Goal: Transaction & Acquisition: Purchase product/service

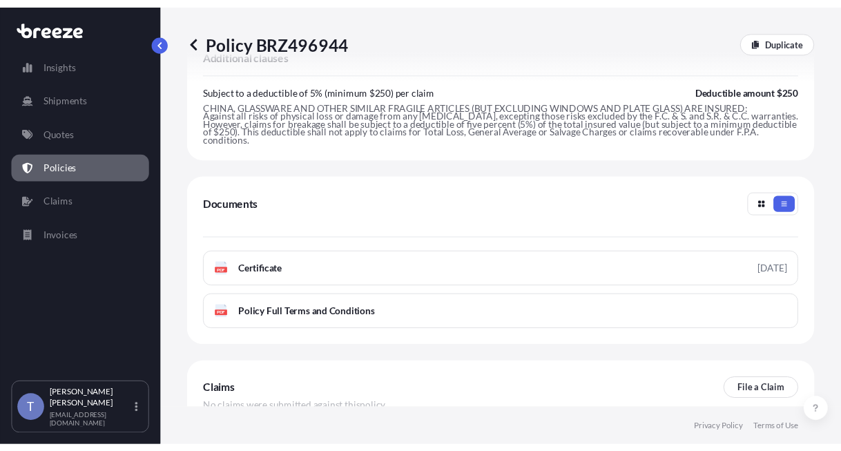
scroll to position [680, 0]
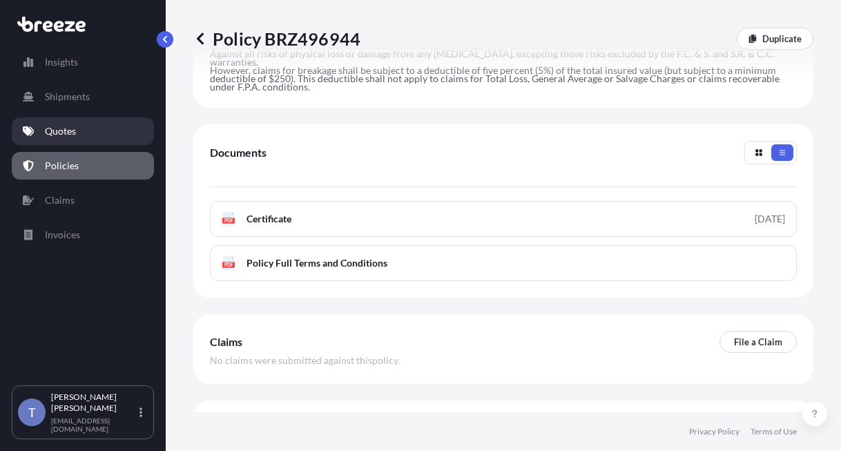
click at [67, 138] on p "Quotes" at bounding box center [60, 131] width 31 height 14
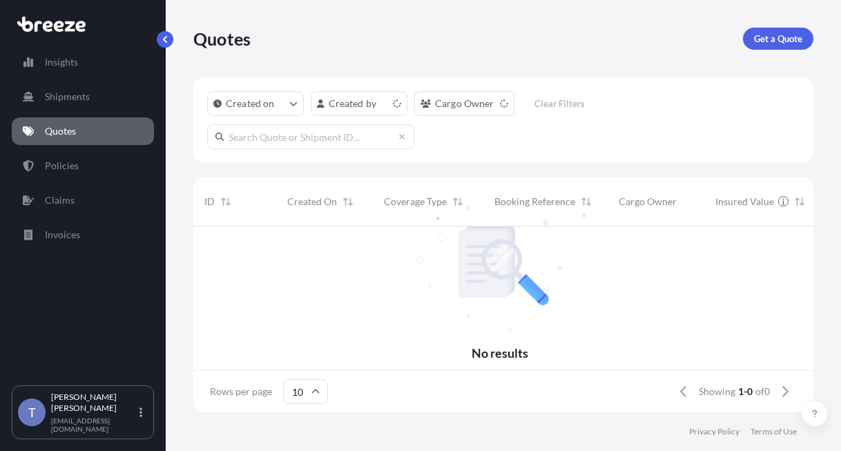
scroll to position [169, 603]
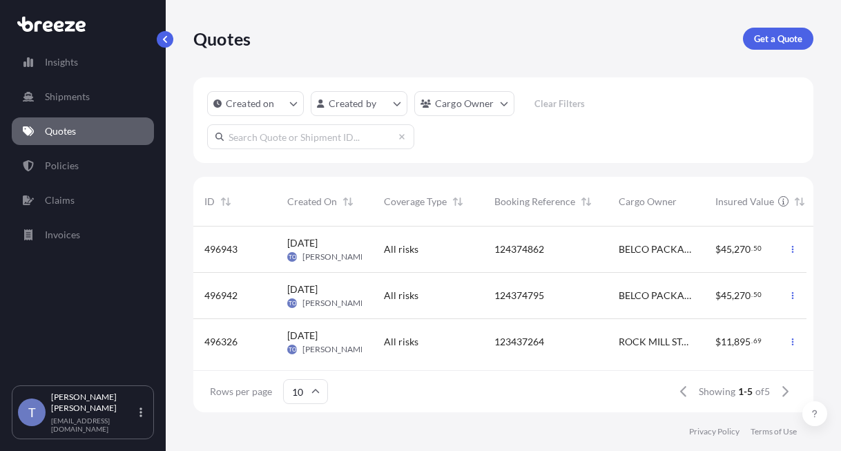
click at [295, 148] on input "text" at bounding box center [310, 136] width 207 height 25
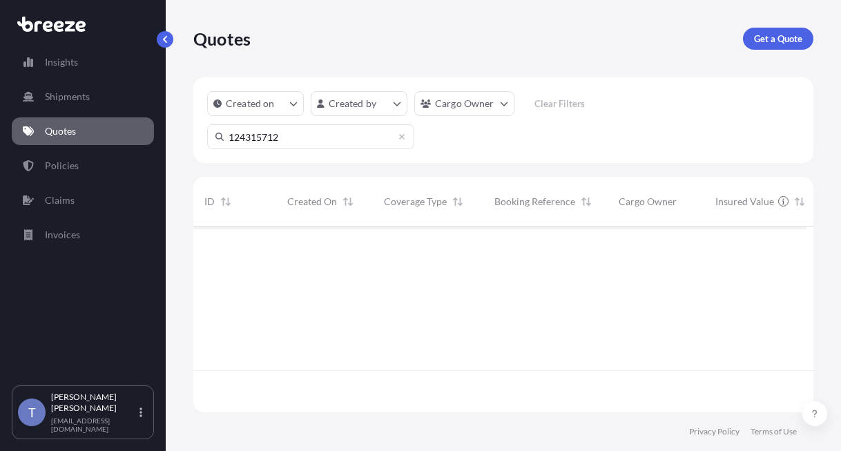
scroll to position [211, 603]
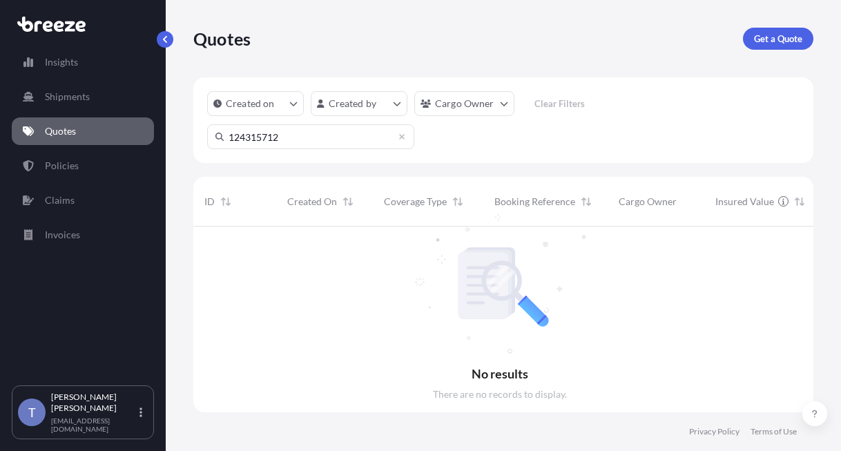
click at [295, 148] on input "124315712" at bounding box center [310, 136] width 207 height 25
type input "124315712"
click at [753, 58] on div "Quotes Get a Quote" at bounding box center [503, 38] width 620 height 77
click at [753, 50] on link "Get a Quote" at bounding box center [778, 39] width 70 height 22
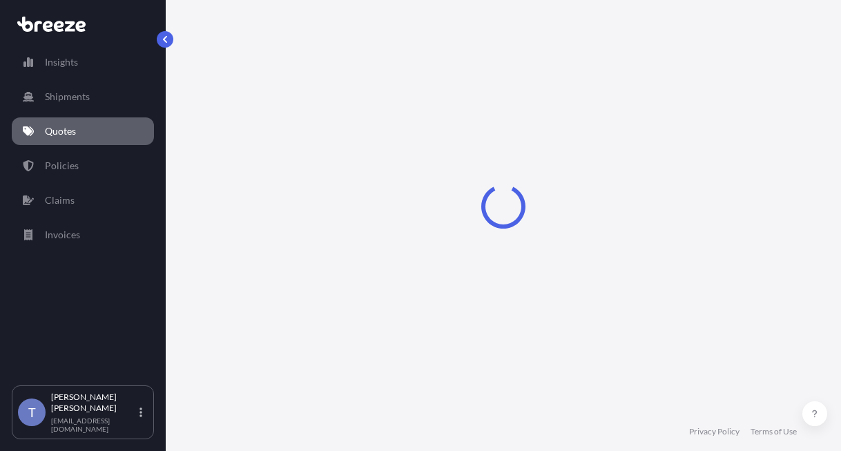
scroll to position [25, 0]
select select "Sea"
select select "1"
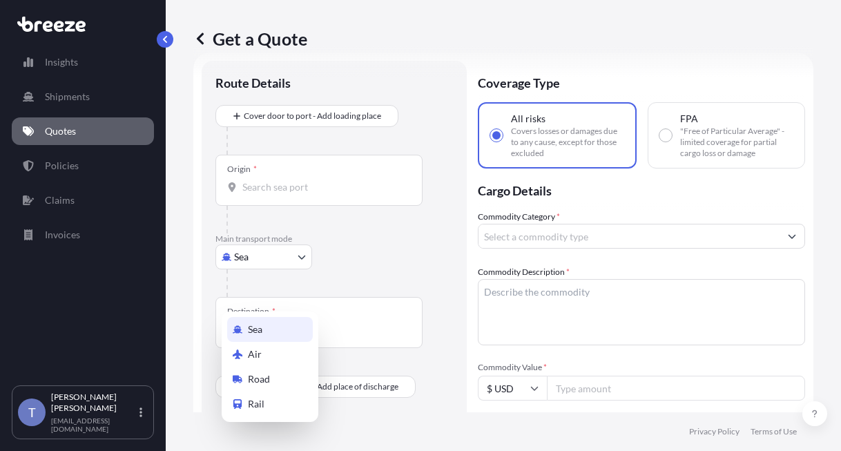
click at [281, 289] on body "Insights Shipments Quotes Policies Claims Invoices T [PERSON_NAME] [EMAIL_ADDRE…" at bounding box center [420, 277] width 841 height 555
click at [289, 374] on div "Road" at bounding box center [270, 379] width 86 height 25
select select "Road"
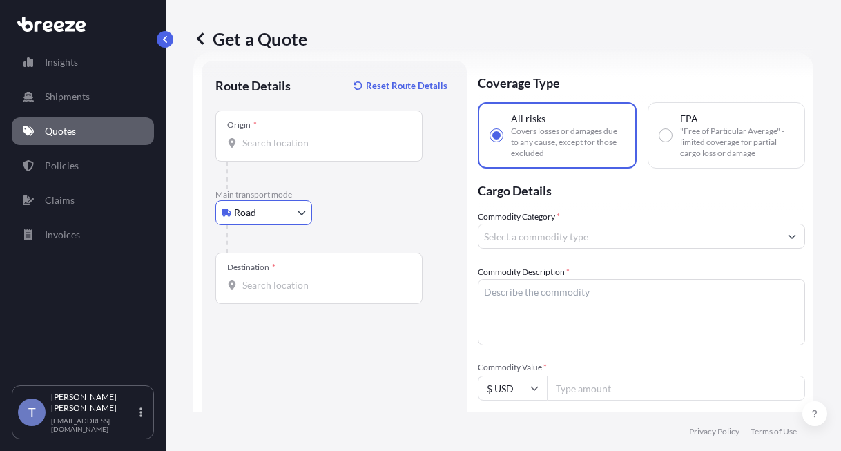
click at [300, 150] on input "Origin *" at bounding box center [323, 143] width 163 height 14
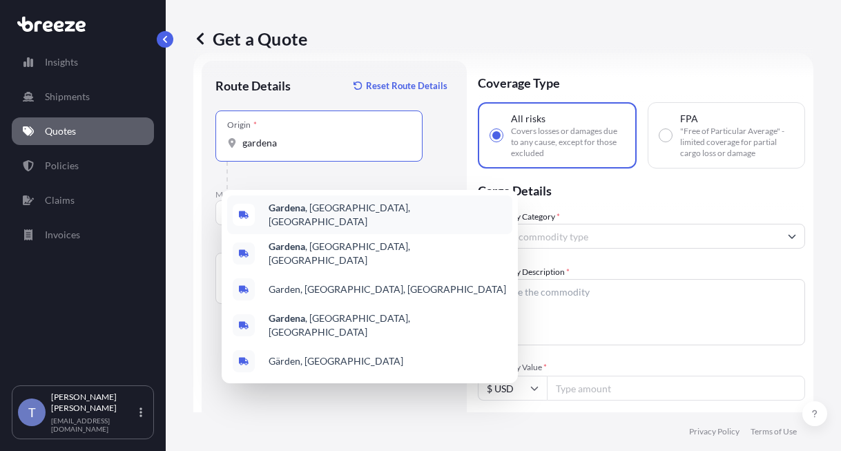
click at [381, 209] on div "Gardena , [GEOGRAPHIC_DATA], [GEOGRAPHIC_DATA]" at bounding box center [369, 214] width 285 height 39
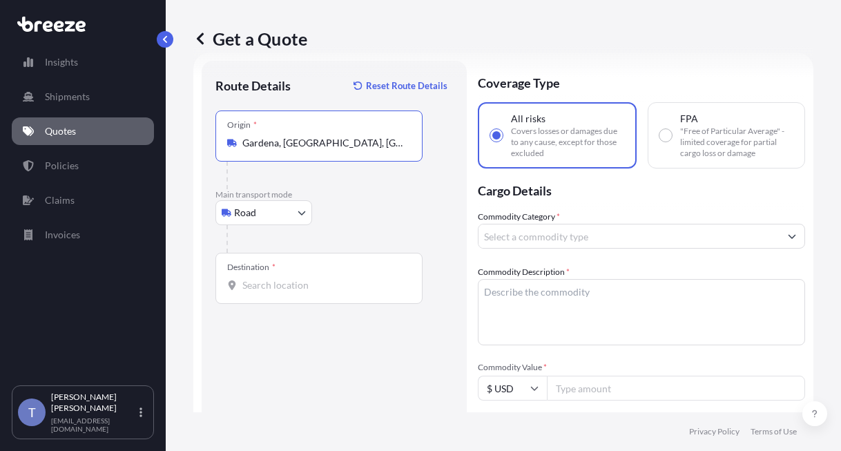
type input "Gardena, [GEOGRAPHIC_DATA], [GEOGRAPHIC_DATA]"
click at [322, 292] on input "Destination *" at bounding box center [323, 285] width 163 height 14
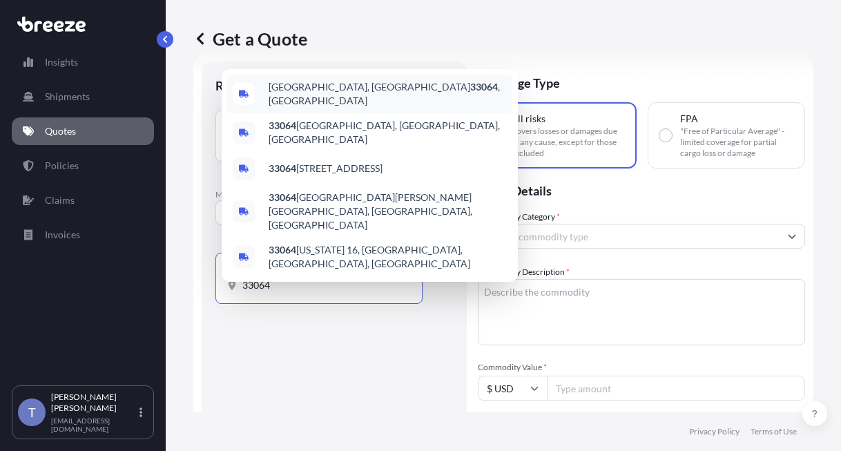
click at [356, 108] on span "[GEOGRAPHIC_DATA] , [GEOGRAPHIC_DATA]" at bounding box center [388, 94] width 238 height 28
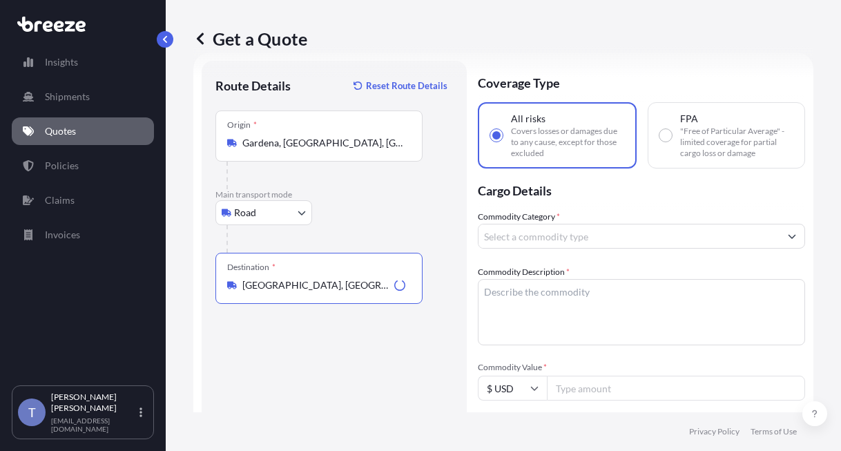
type input "[GEOGRAPHIC_DATA], [GEOGRAPHIC_DATA]"
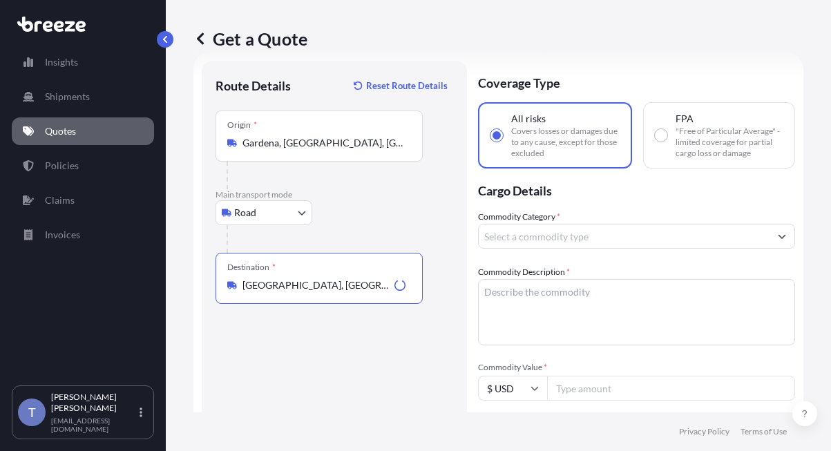
click at [572, 249] on input "Commodity Category *" at bounding box center [624, 236] width 291 height 25
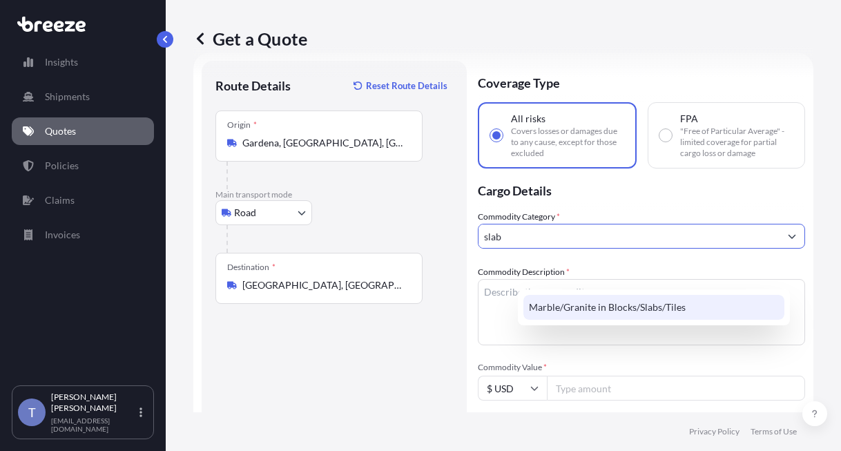
click at [628, 302] on div "Marble/Granite in Blocks/Slabs/Tiles" at bounding box center [653, 307] width 261 height 25
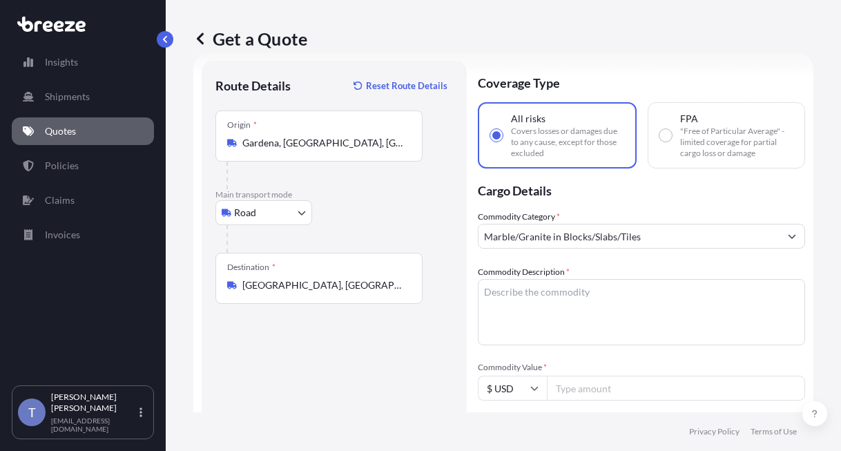
type input "Alcoholic Beverages (but excluding Spirits)"
click at [652, 249] on input "Alcoholic Beverages (but excluding Spirits)" at bounding box center [629, 236] width 301 height 25
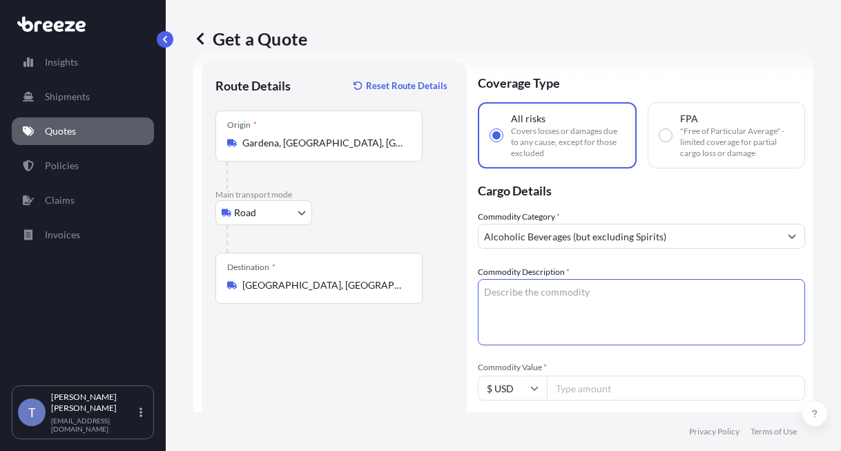
click at [624, 345] on textarea "Commodity Description *" at bounding box center [641, 312] width 327 height 66
paste textarea "marble slabs"
type textarea "marble slabs"
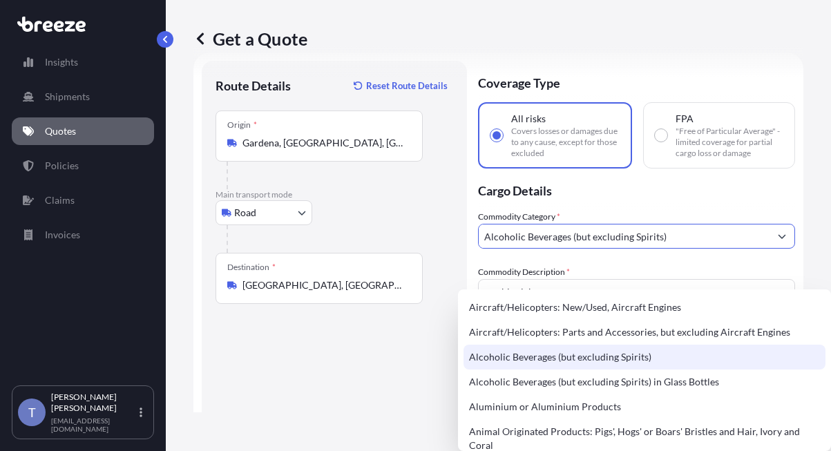
click at [691, 249] on input "Alcoholic Beverages (but excluding Spirits)" at bounding box center [624, 236] width 291 height 25
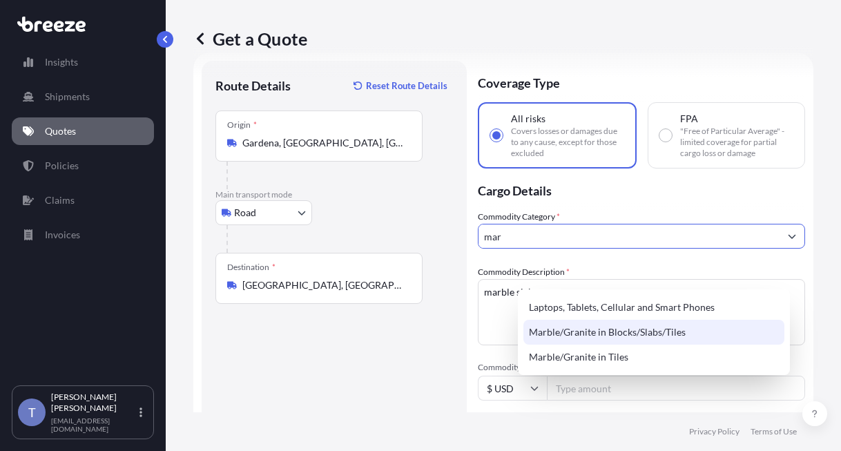
click at [631, 334] on div "Marble/Granite in Blocks/Slabs/Tiles" at bounding box center [653, 332] width 261 height 25
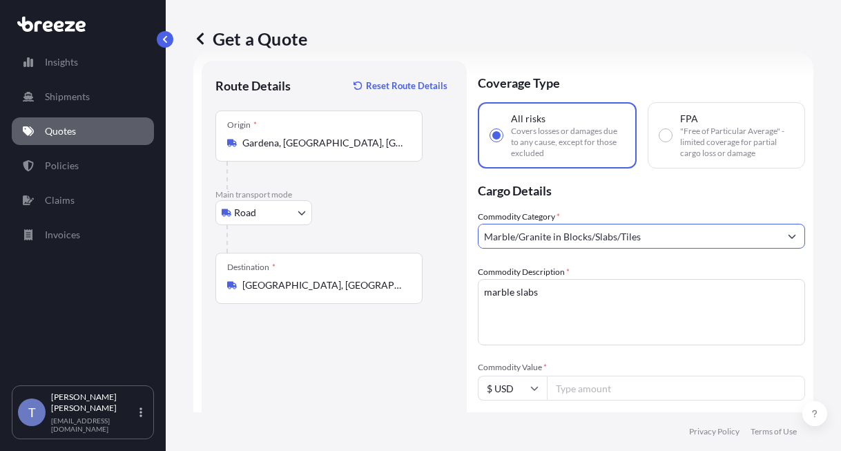
type input "Marble/Granite in Blocks/Slabs/Tiles"
click at [609, 287] on div "Commodity Category * Marble/Granite in Blocks/Slabs/Tiles Commodity Description…" at bounding box center [641, 443] width 327 height 467
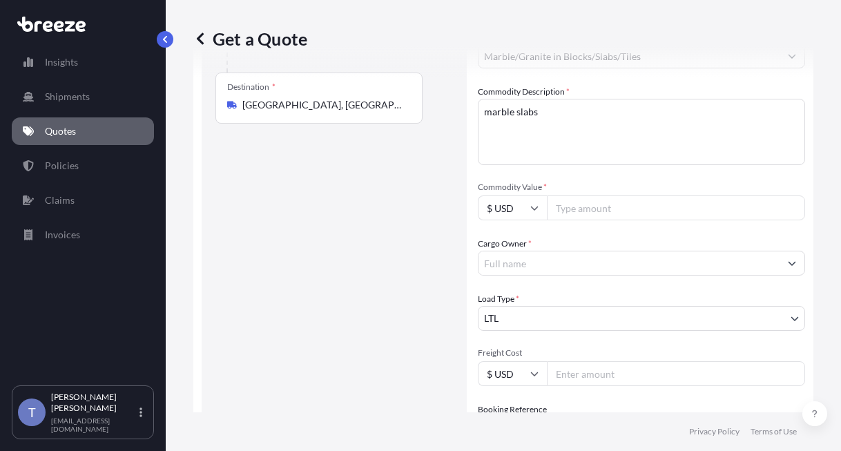
scroll to position [232, 0]
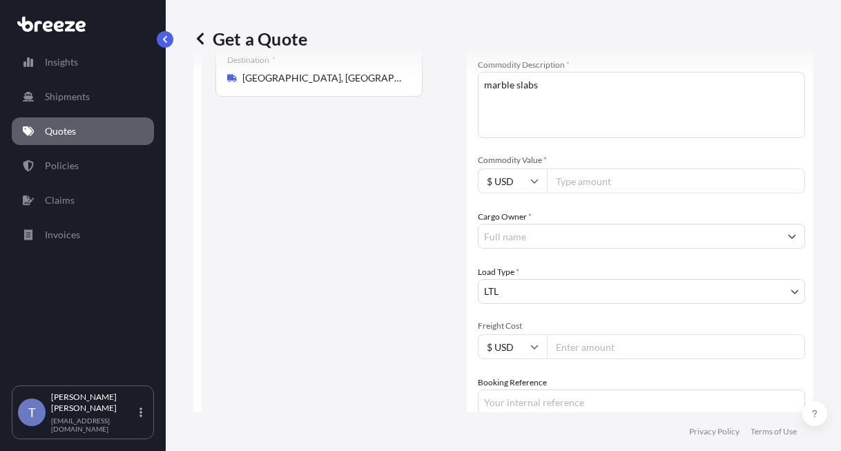
click at [651, 193] on input "Commodity Value *" at bounding box center [676, 181] width 258 height 25
type input "10000"
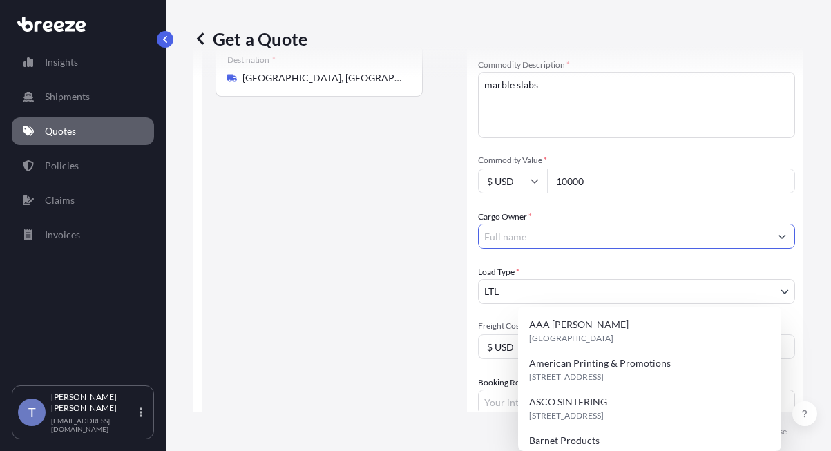
click at [635, 249] on input "Cargo Owner *" at bounding box center [624, 236] width 291 height 25
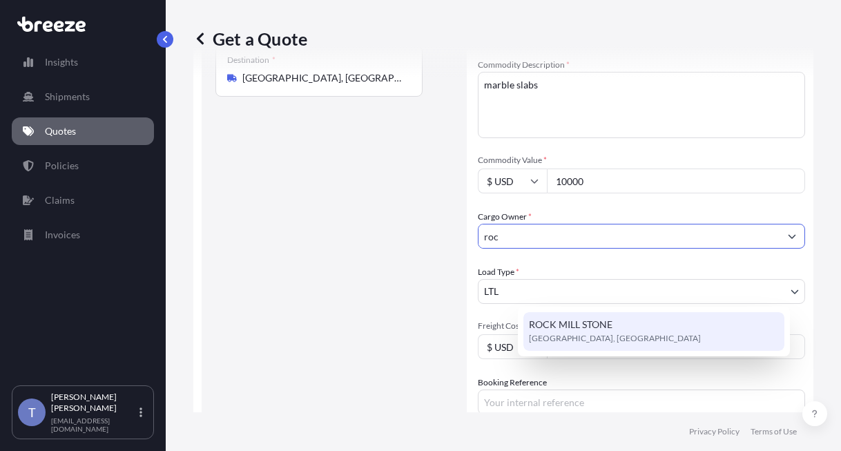
click at [632, 337] on span "[GEOGRAPHIC_DATA], [GEOGRAPHIC_DATA]" at bounding box center [615, 338] width 172 height 14
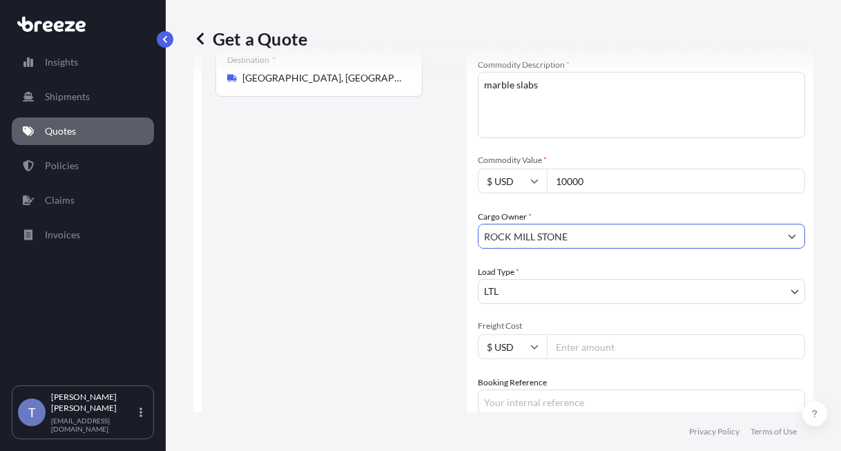
scroll to position [370, 0]
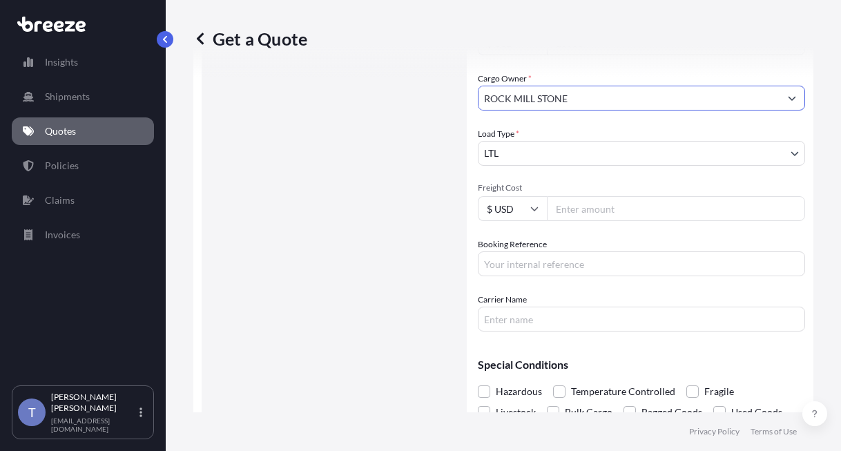
type input "ROCK MILL STONE"
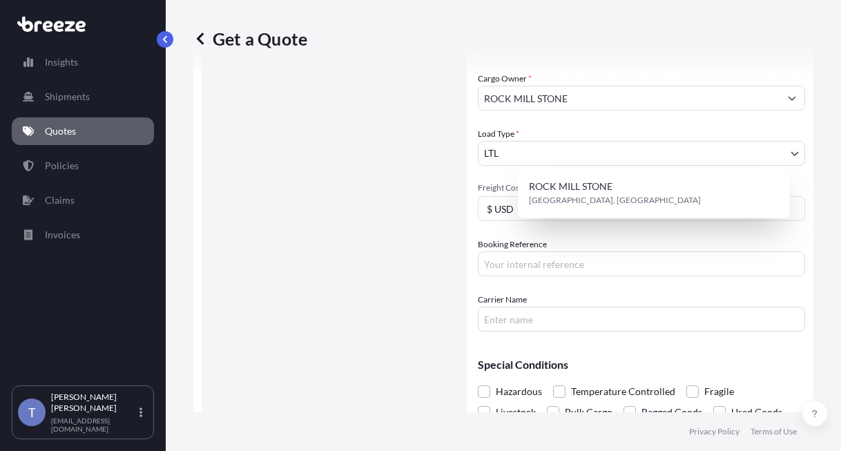
click at [621, 221] on input "Freight Cost" at bounding box center [676, 208] width 258 height 25
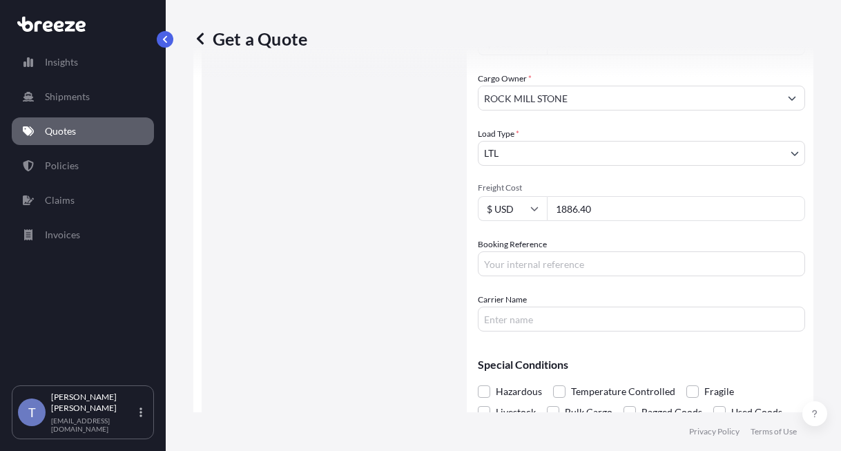
type input "1886.40"
click at [604, 276] on input "Booking Reference" at bounding box center [641, 263] width 327 height 25
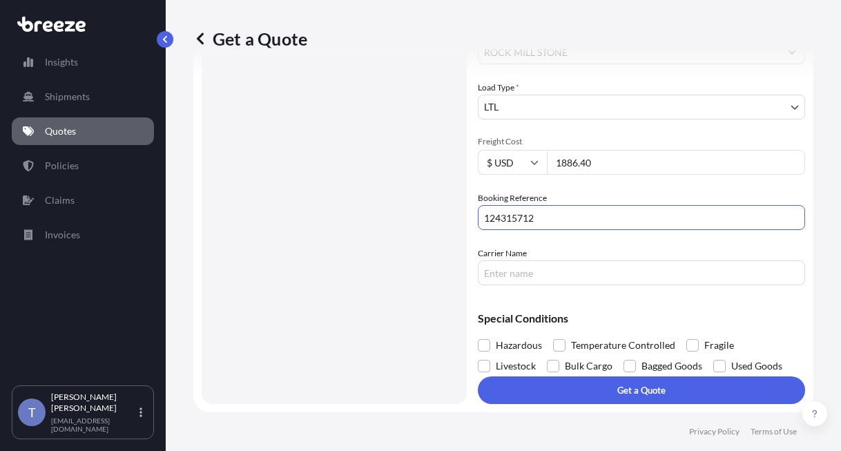
type input "124315712"
click at [590, 285] on input "Carrier Name" at bounding box center [641, 272] width 327 height 25
type input "XPO LOGISTICS"
click at [699, 339] on span at bounding box center [692, 345] width 12 height 12
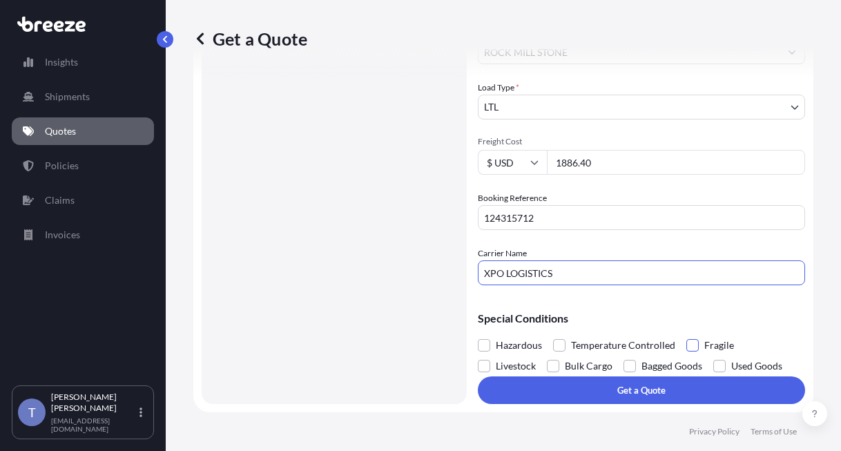
click at [686, 335] on input "Fragile" at bounding box center [686, 335] width 0 height 0
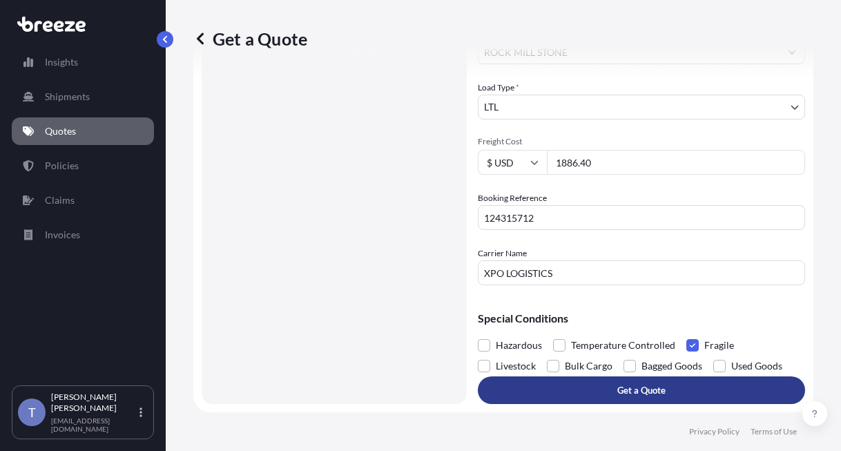
click at [626, 383] on button "Get a Quote" at bounding box center [641, 390] width 327 height 28
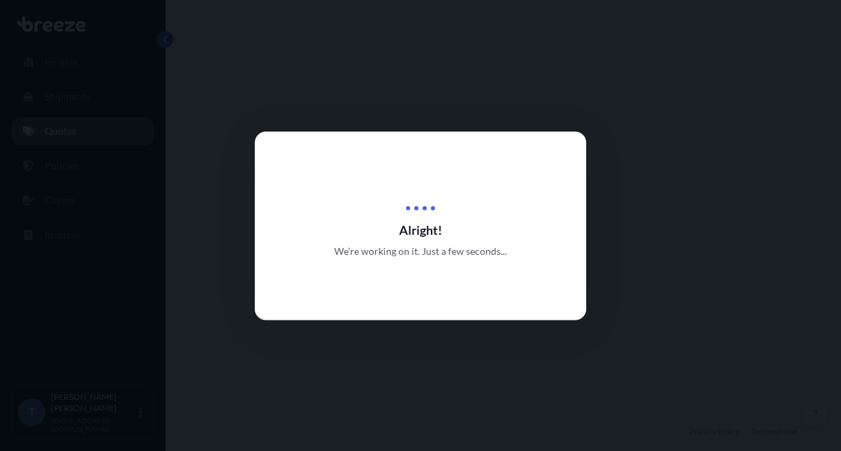
select select "Road"
select select "1"
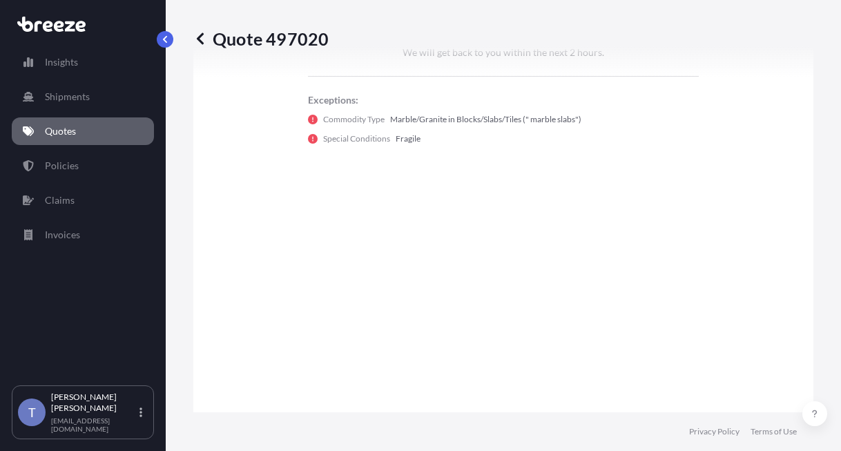
scroll to position [1145, 0]
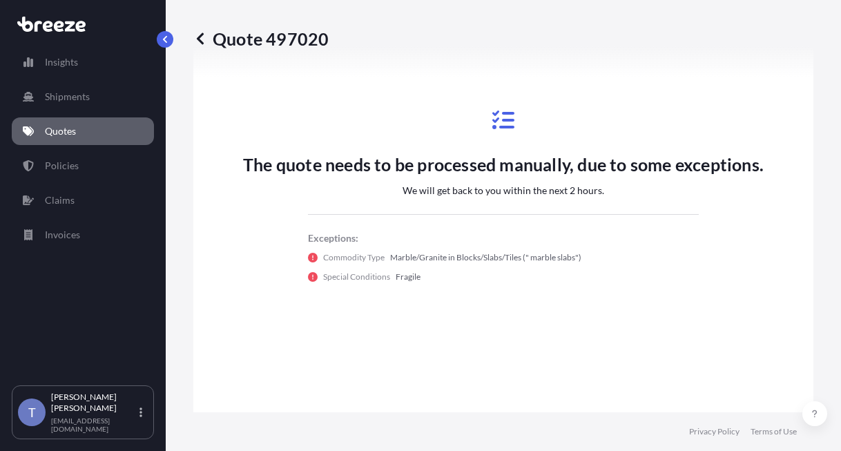
click at [798, 95] on div "The quote needs to be processed manually, due to some exceptions. We will get b…" at bounding box center [503, 226] width 620 height 1057
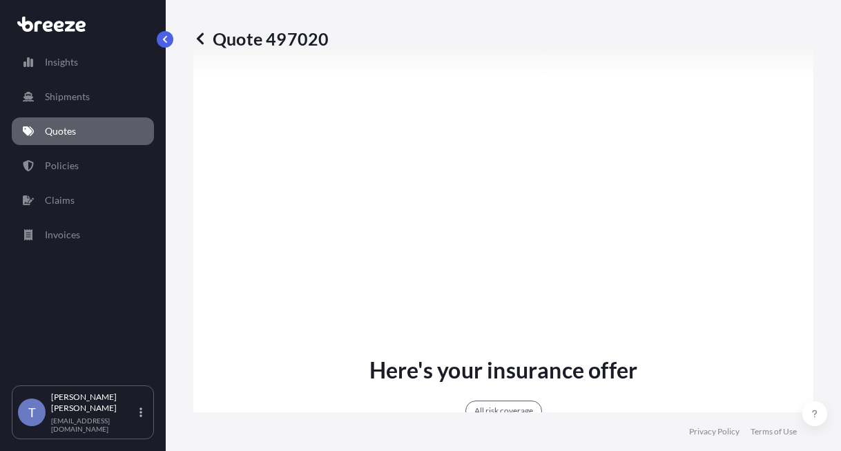
scroll to position [869, 0]
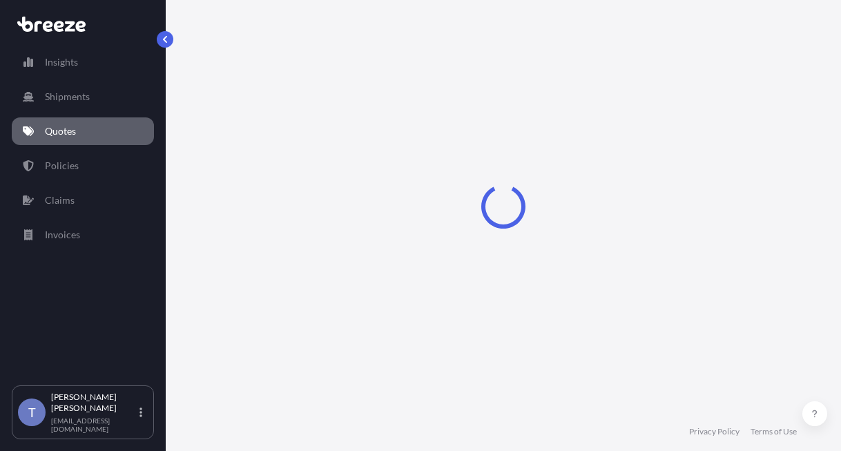
select select "Road"
select select "1"
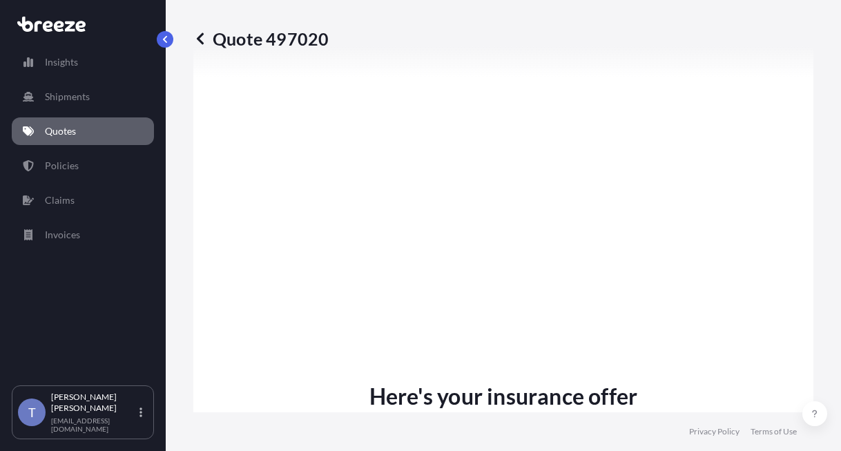
scroll to position [869, 0]
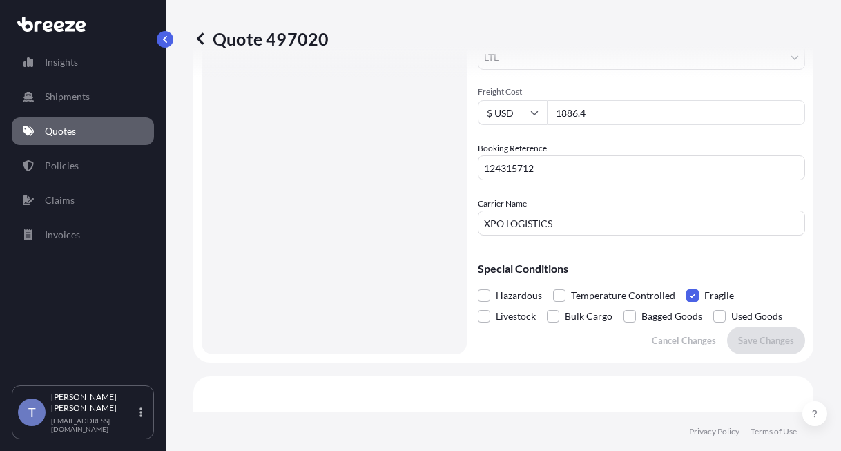
scroll to position [454, 0]
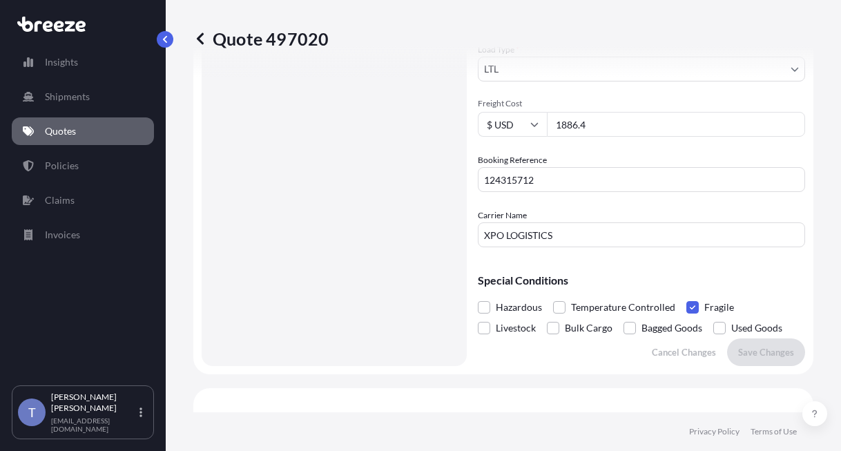
drag, startPoint x: 597, startPoint y: 95, endPoint x: 624, endPoint y: 95, distance: 27.6
click at [597, 95] on div "Commodity Category * Marble/Granite in Blocks/Slabs/Tiles Commodity Description…" at bounding box center [641, 13] width 327 height 467
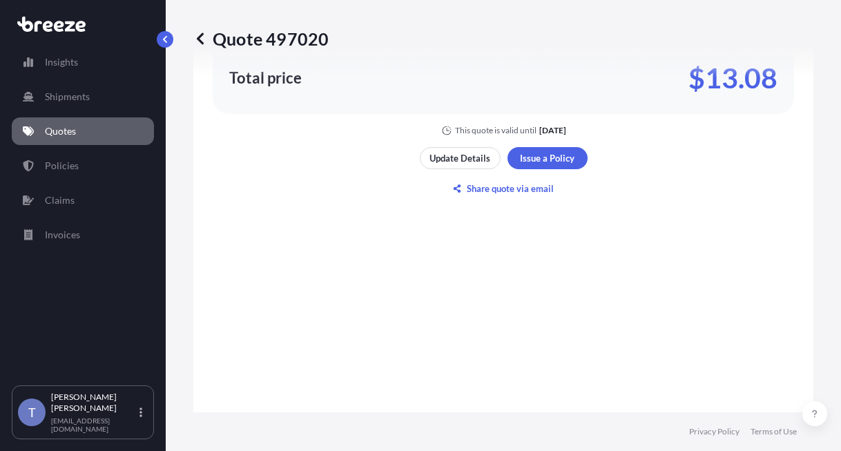
scroll to position [1559, 0]
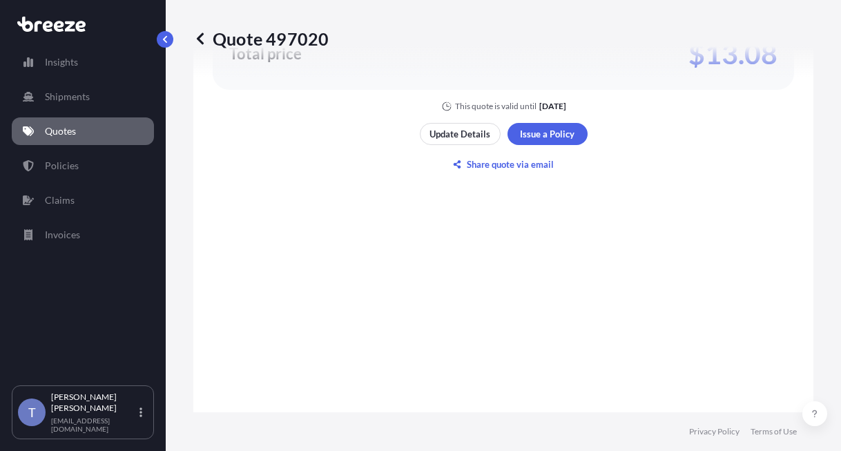
drag, startPoint x: 535, startPoint y: 319, endPoint x: 546, endPoint y: 327, distance: 13.8
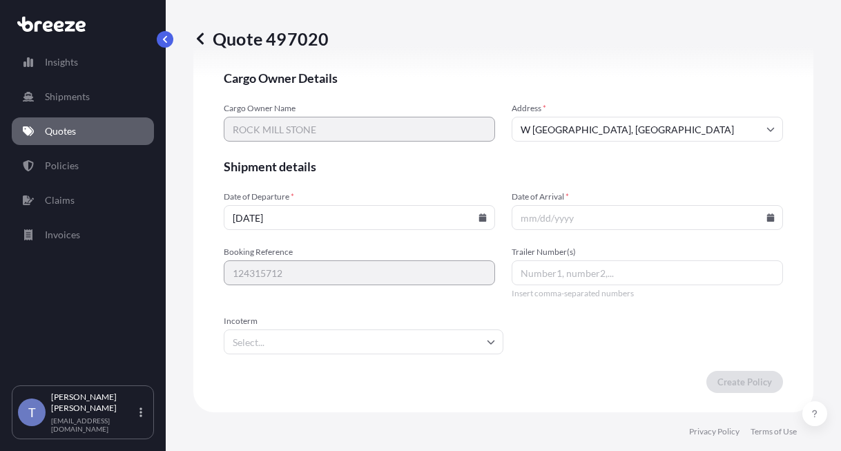
scroll to position [3515, 0]
click at [640, 230] on input "Date of Arrival *" at bounding box center [647, 217] width 271 height 25
click at [767, 222] on icon at bounding box center [771, 217] width 8 height 8
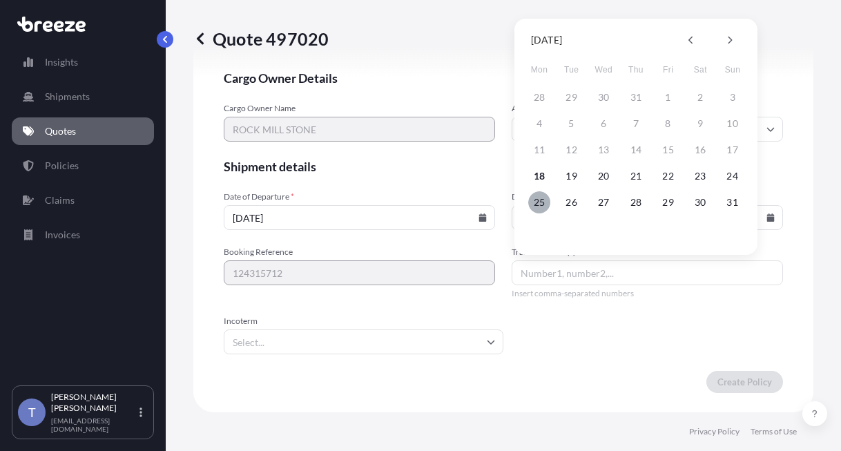
click at [535, 203] on button "25" at bounding box center [539, 202] width 22 height 22
type input "08/25/2025"
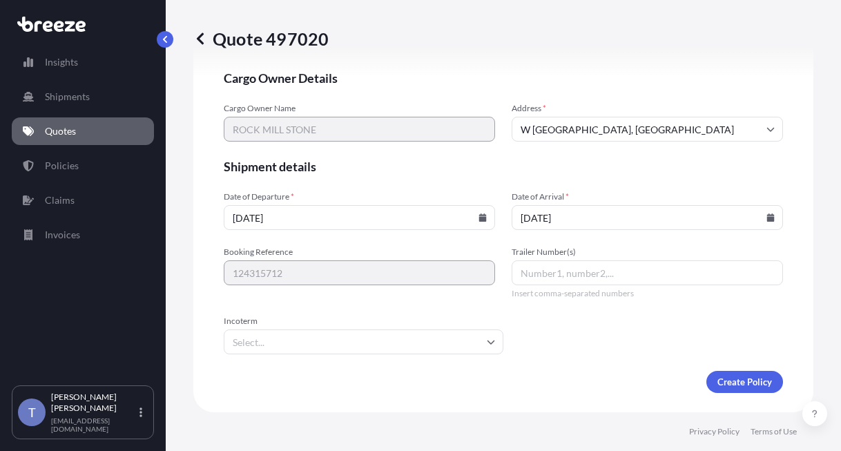
scroll to position [3581, 0]
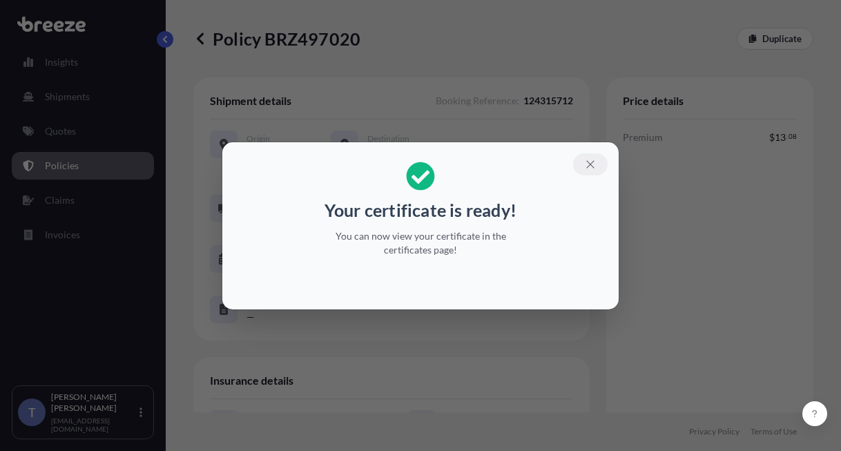
click at [602, 153] on button "button" at bounding box center [590, 164] width 35 height 22
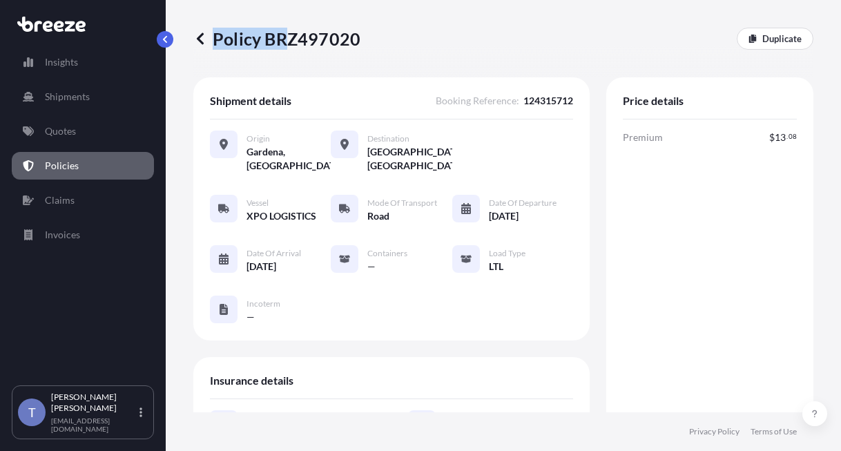
drag, startPoint x: 372, startPoint y: 45, endPoint x: 289, endPoint y: 45, distance: 82.9
click at [289, 45] on div "Policy BRZ497020 Duplicate" at bounding box center [503, 39] width 620 height 22
click at [286, 48] on p "Policy BRZ497020" at bounding box center [276, 39] width 167 height 22
drag, startPoint x: 274, startPoint y: 42, endPoint x: 362, endPoint y: 41, distance: 87.7
click at [360, 41] on p "Policy BRZ497020" at bounding box center [276, 39] width 167 height 22
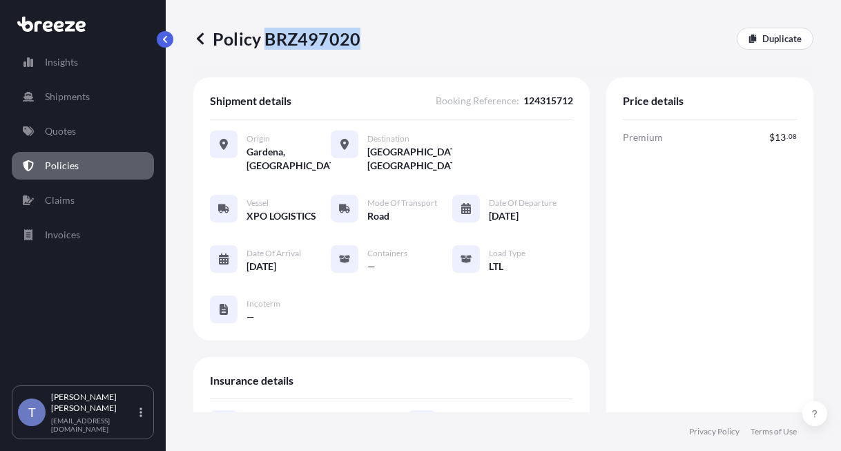
copy p "BRZ497020"
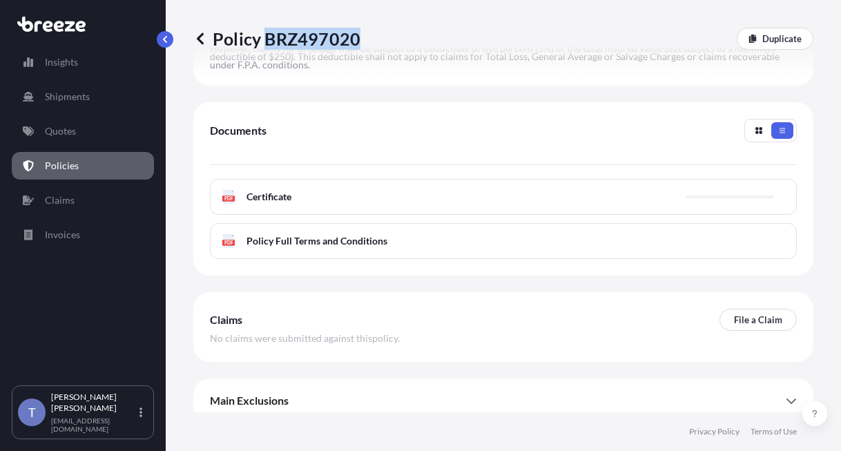
scroll to position [691, 0]
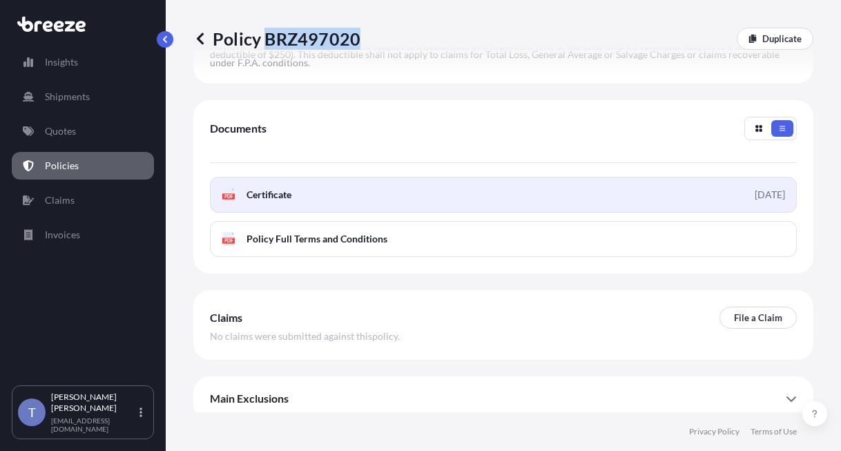
click at [548, 213] on link "PDF Certificate 2025-08-18" at bounding box center [503, 195] width 587 height 36
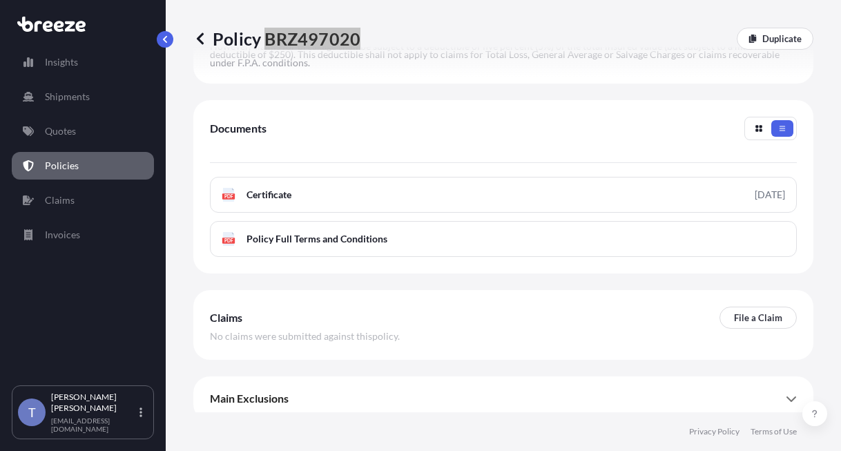
drag, startPoint x: 642, startPoint y: 29, endPoint x: 653, endPoint y: 2, distance: 29.4
click at [642, 29] on div "Policy BRZ497020 Duplicate" at bounding box center [503, 38] width 620 height 77
